Goal: Find contact information: Find contact information

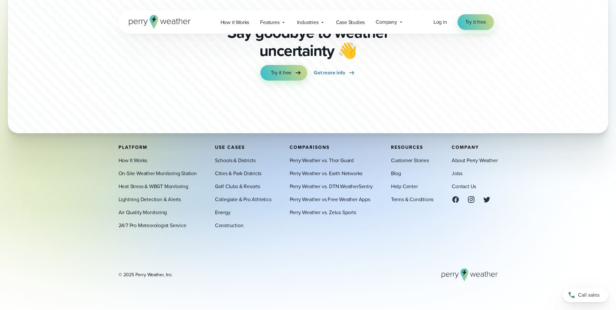
scroll to position [1785, 0]
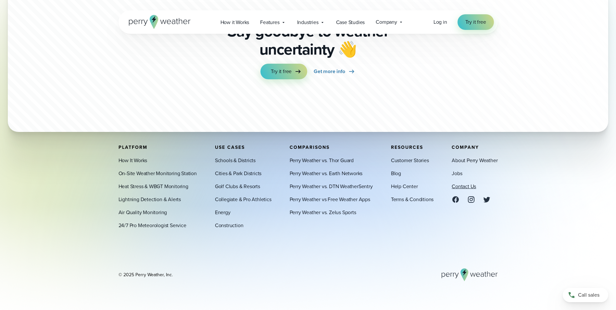
click at [467, 184] on link "Contact Us" at bounding box center [464, 187] width 24 height 8
